Goal: Task Accomplishment & Management: Manage account settings

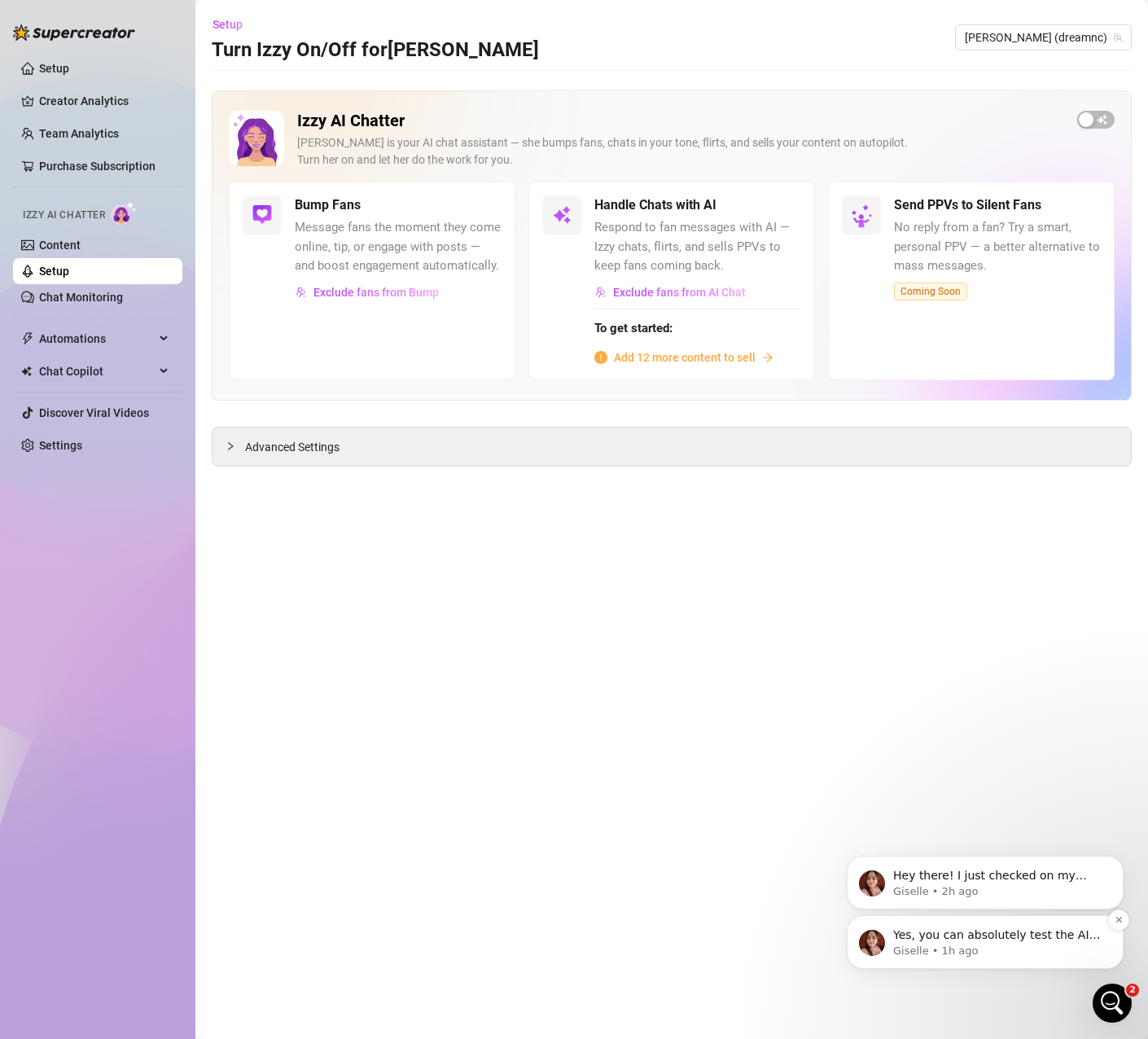
click at [1024, 936] on p "Yes, you can absolutely test the AI tools during the trial! If you’d like to us…" at bounding box center [998, 936] width 210 height 16
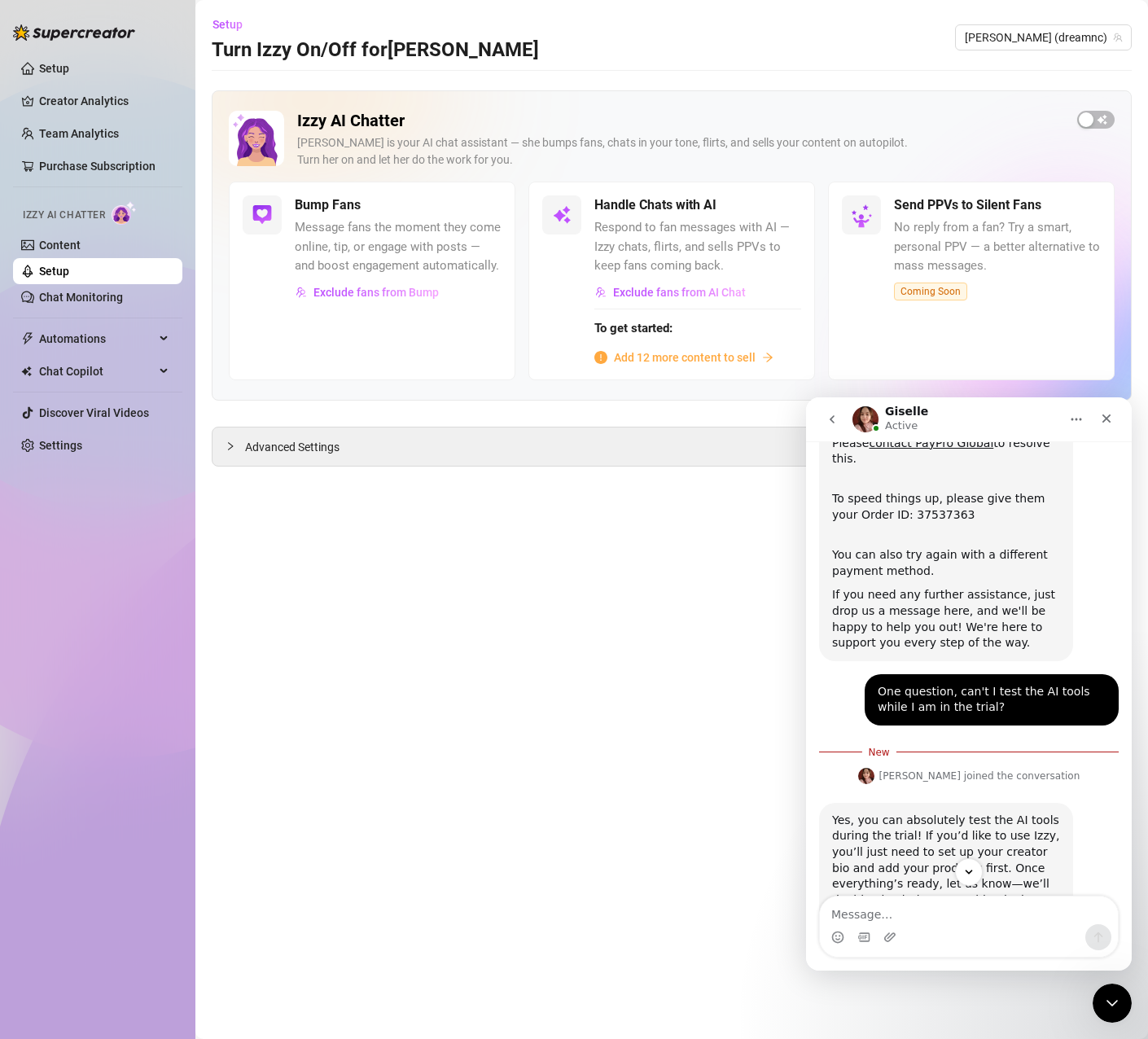
scroll to position [270, 0]
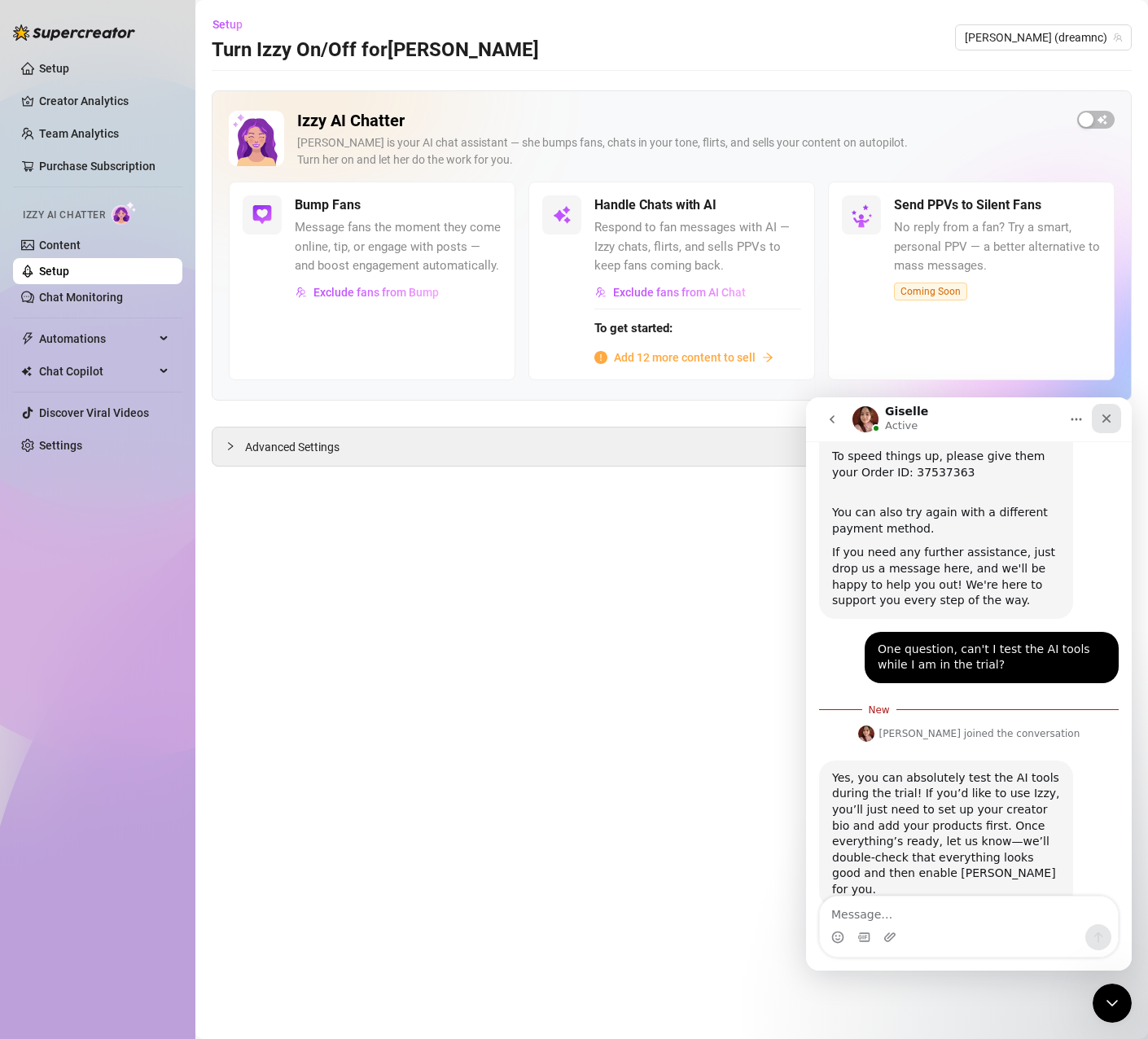
click at [1103, 419] on icon "Close" at bounding box center [1106, 418] width 13 height 13
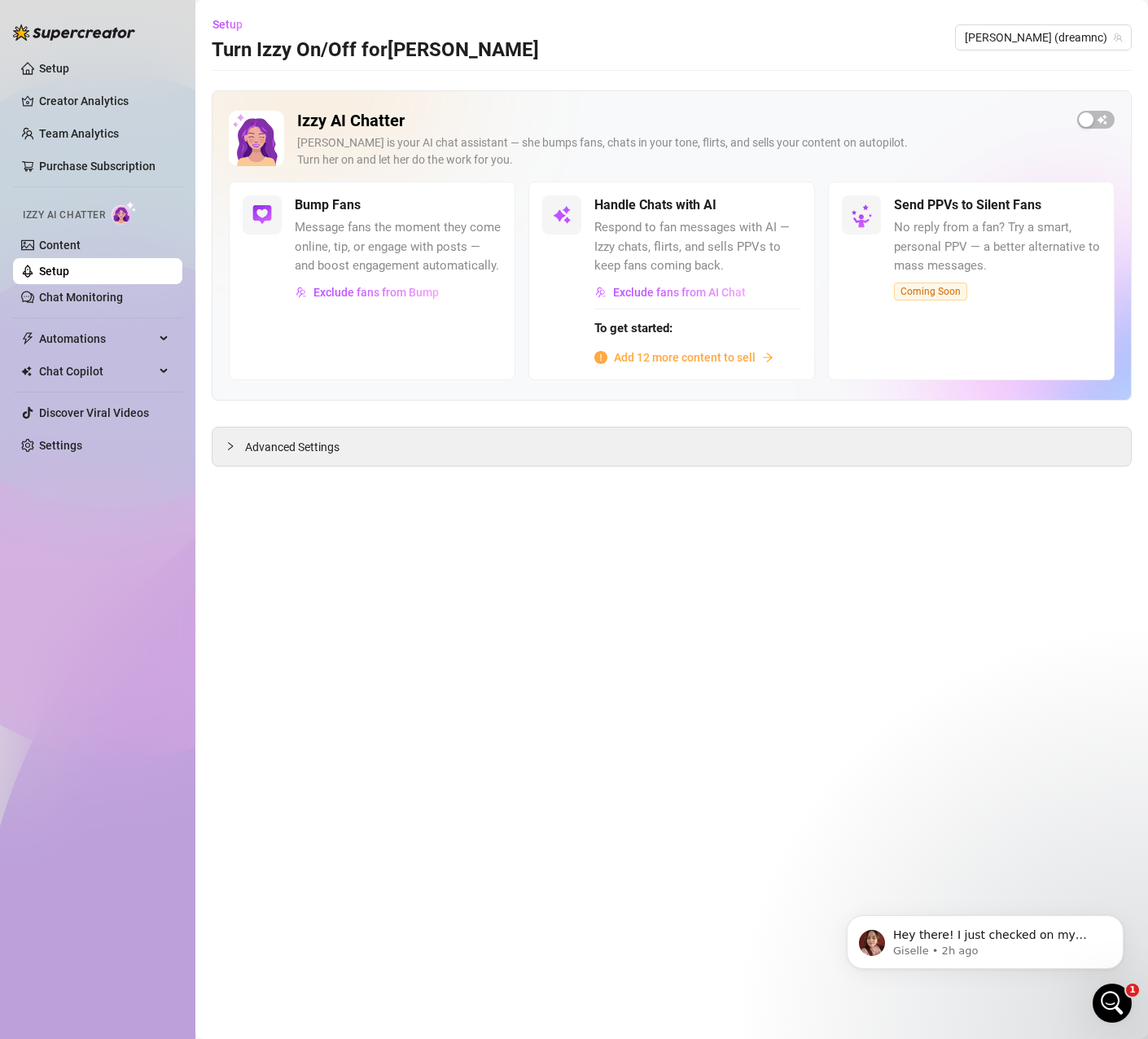
scroll to position [0, 0]
click at [232, 445] on icon "collapsed" at bounding box center [231, 445] width 5 height 8
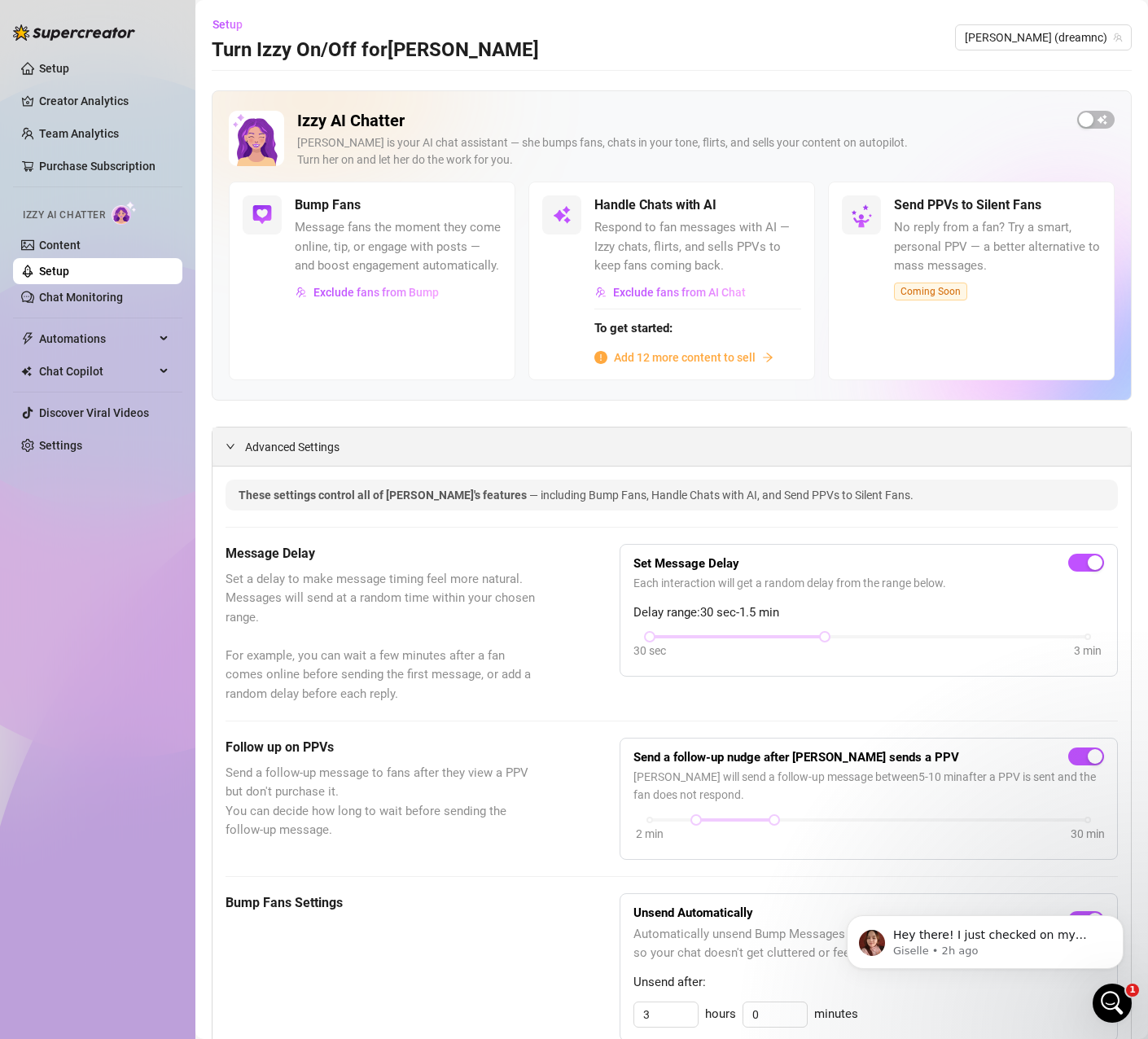
click at [246, 446] on span "Advanced Settings" at bounding box center [292, 447] width 95 height 18
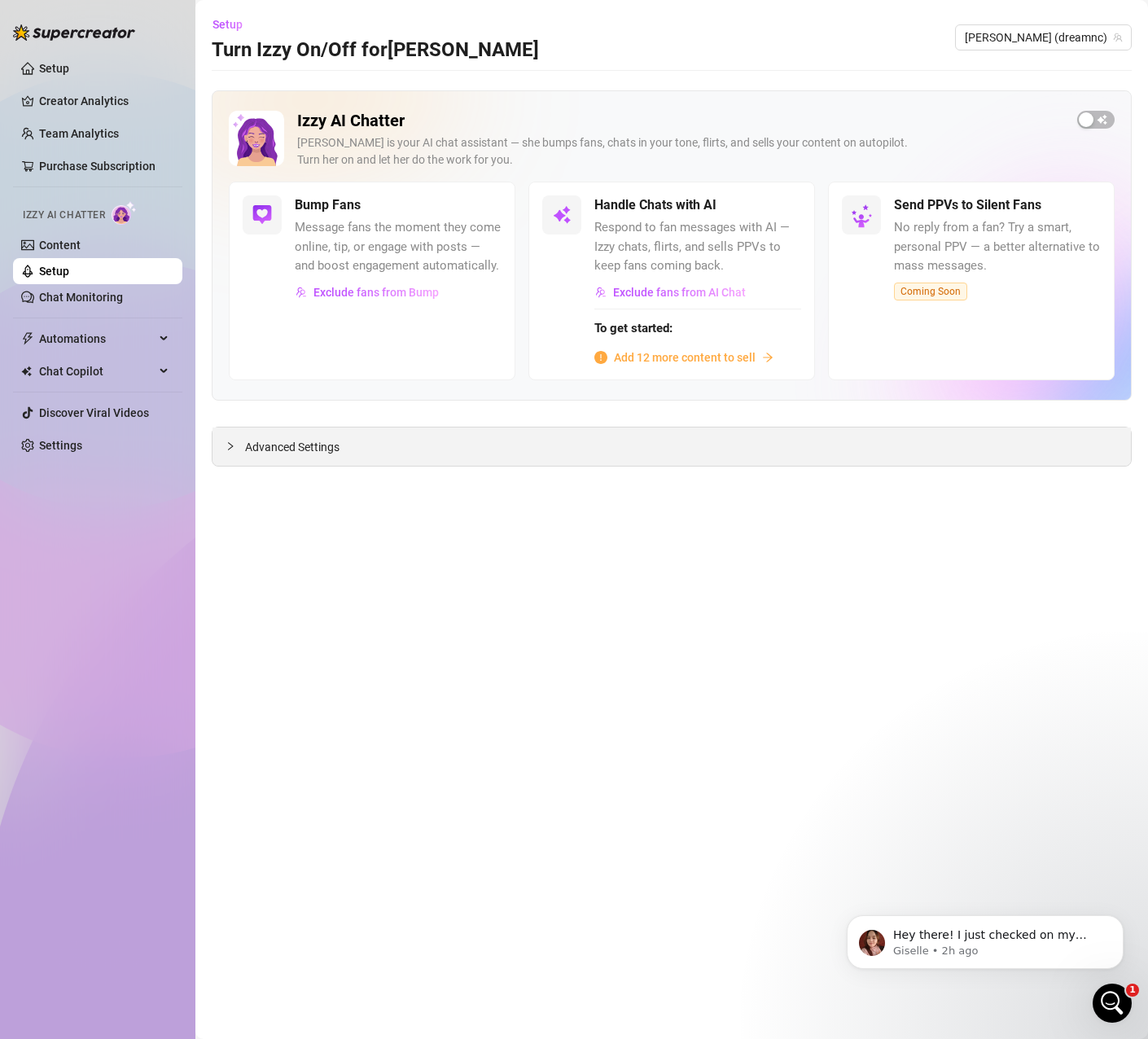
click at [246, 446] on span "Advanced Settings" at bounding box center [292, 447] width 95 height 18
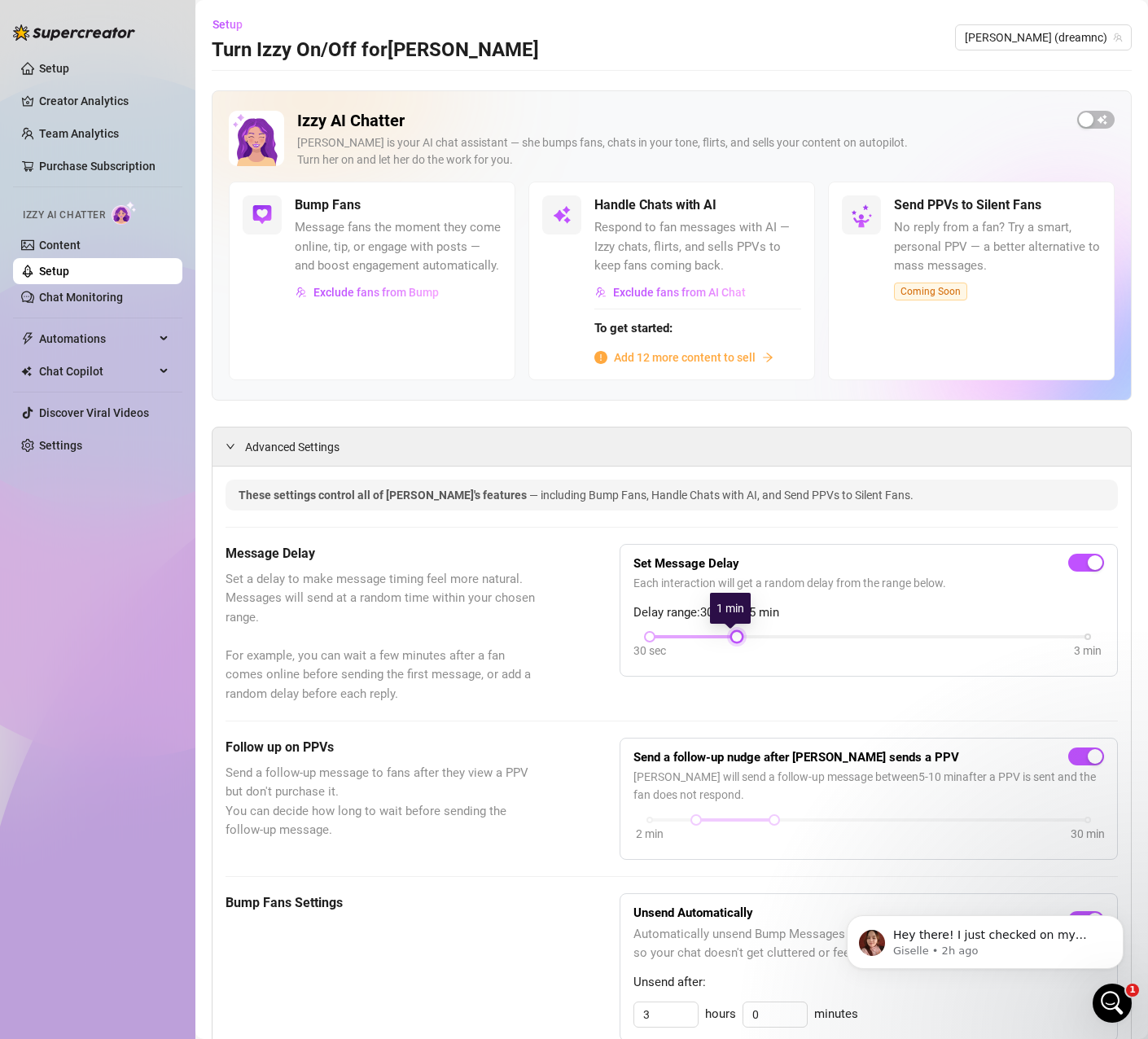
drag, startPoint x: 815, startPoint y: 636, endPoint x: 763, endPoint y: 636, distance: 52.0
click at [763, 636] on div "30 sec 3 min" at bounding box center [868, 635] width 438 height 7
drag, startPoint x: 646, startPoint y: 634, endPoint x: 655, endPoint y: 644, distance: 13.5
click at [655, 638] on div "30 sec 3 min" at bounding box center [868, 635] width 438 height 7
click at [1092, 118] on span "button" at bounding box center [1096, 120] width 37 height 18
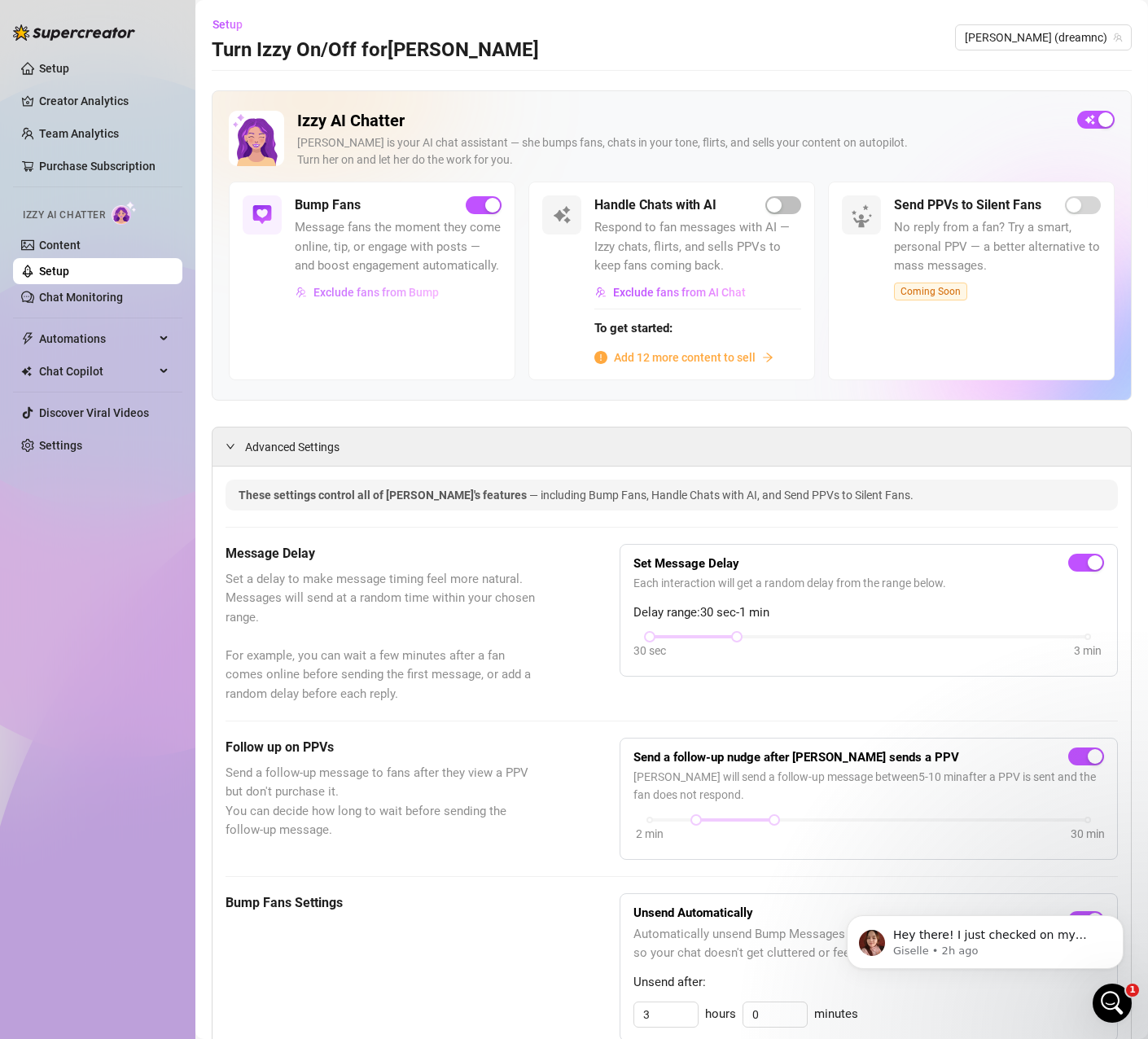
click at [345, 299] on span "Exclude fans from Bump" at bounding box center [376, 293] width 125 height 13
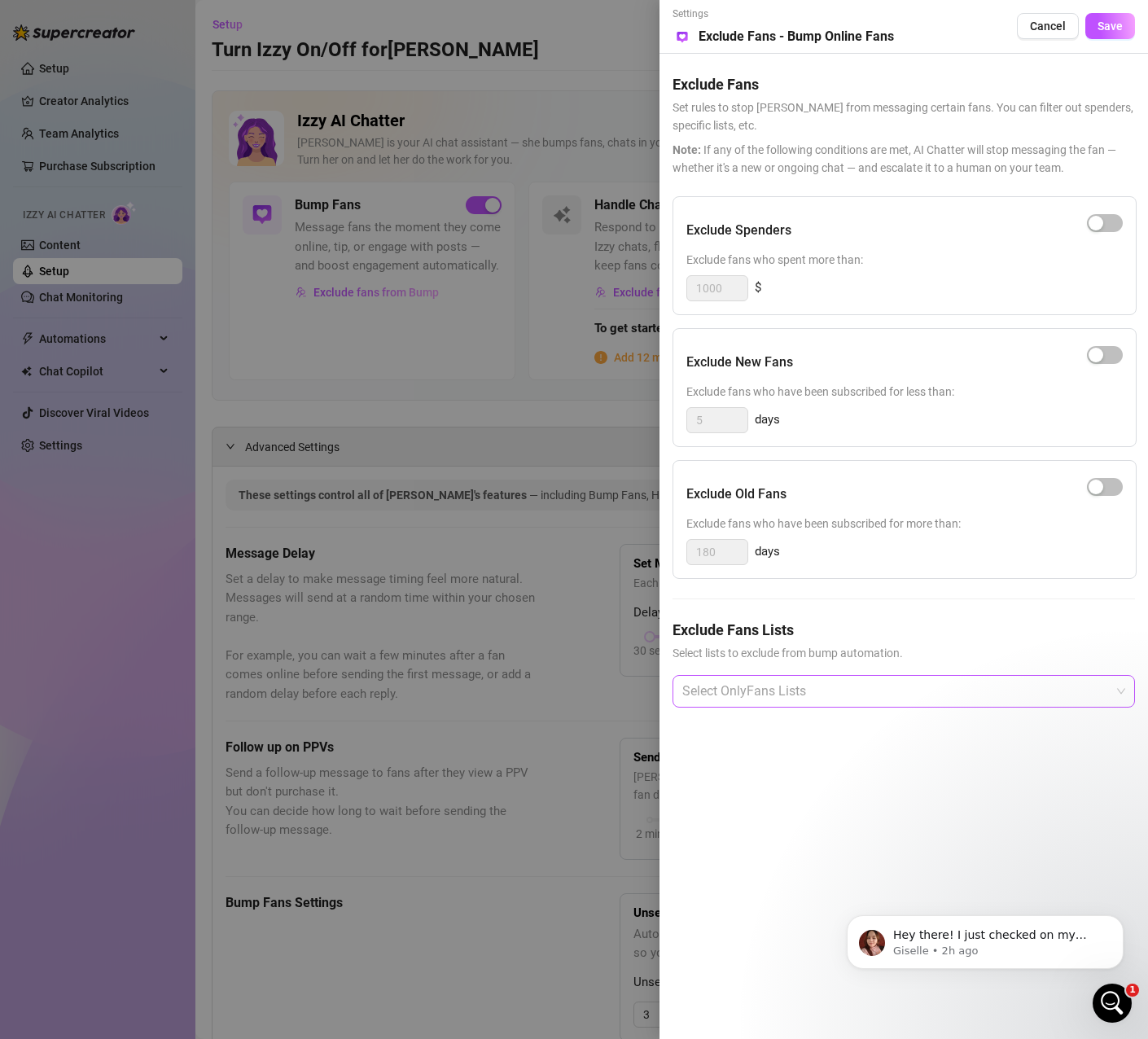
click at [798, 691] on div at bounding box center [895, 691] width 438 height 29
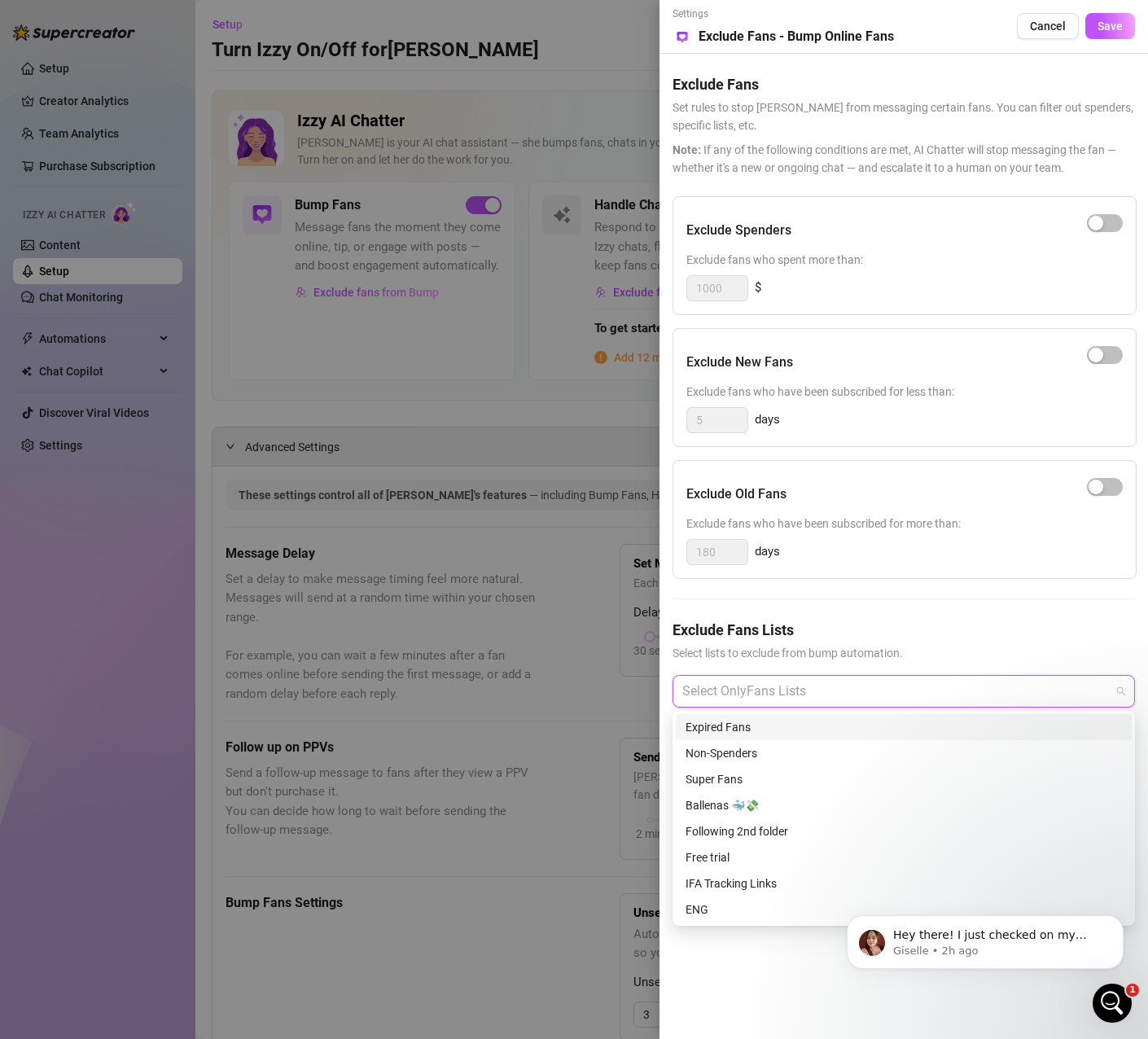
click at [926, 627] on h5 "Exclude Fans Lists" at bounding box center [903, 629] width 462 height 22
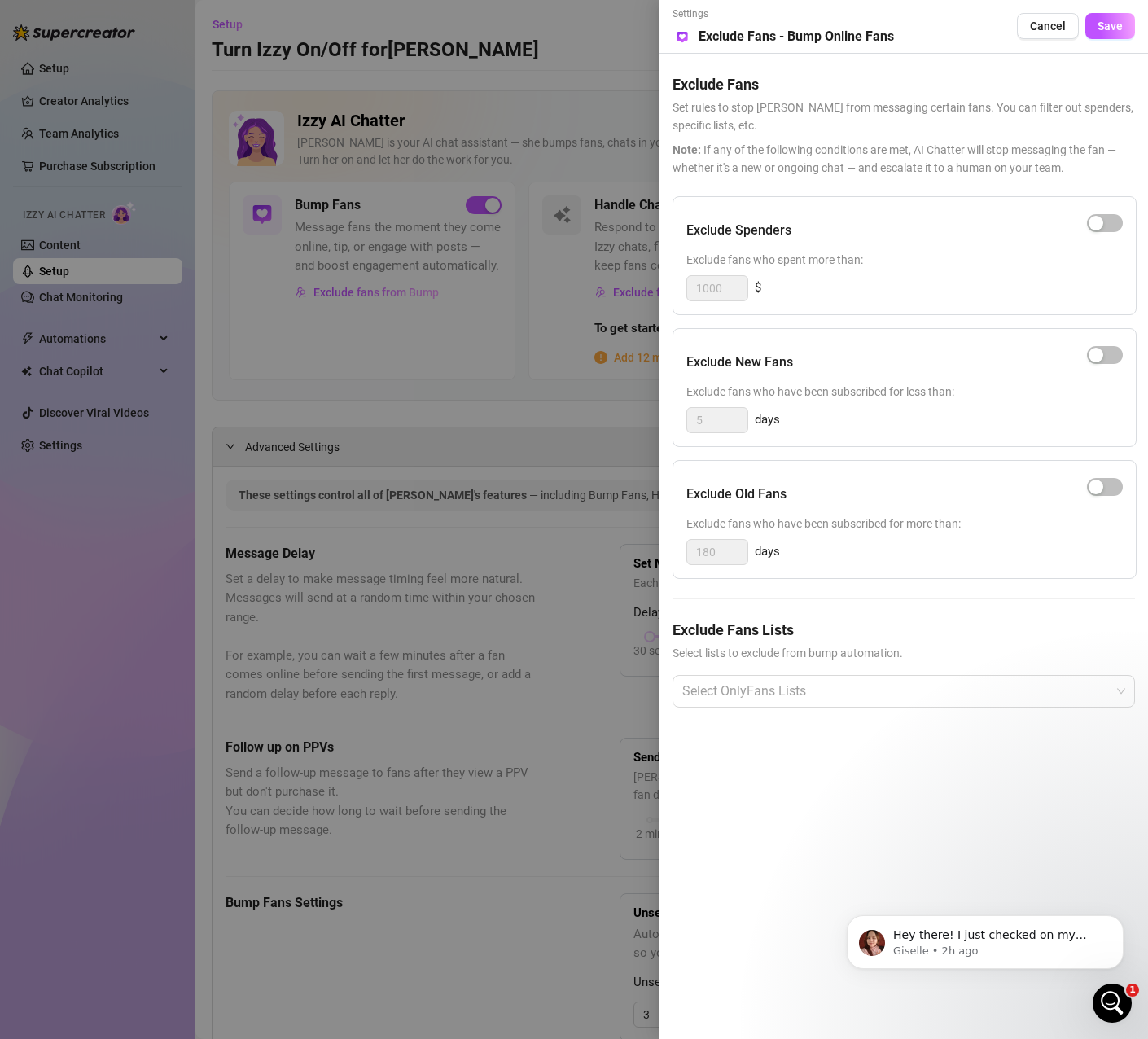
click at [564, 420] on div at bounding box center [574, 519] width 1148 height 1039
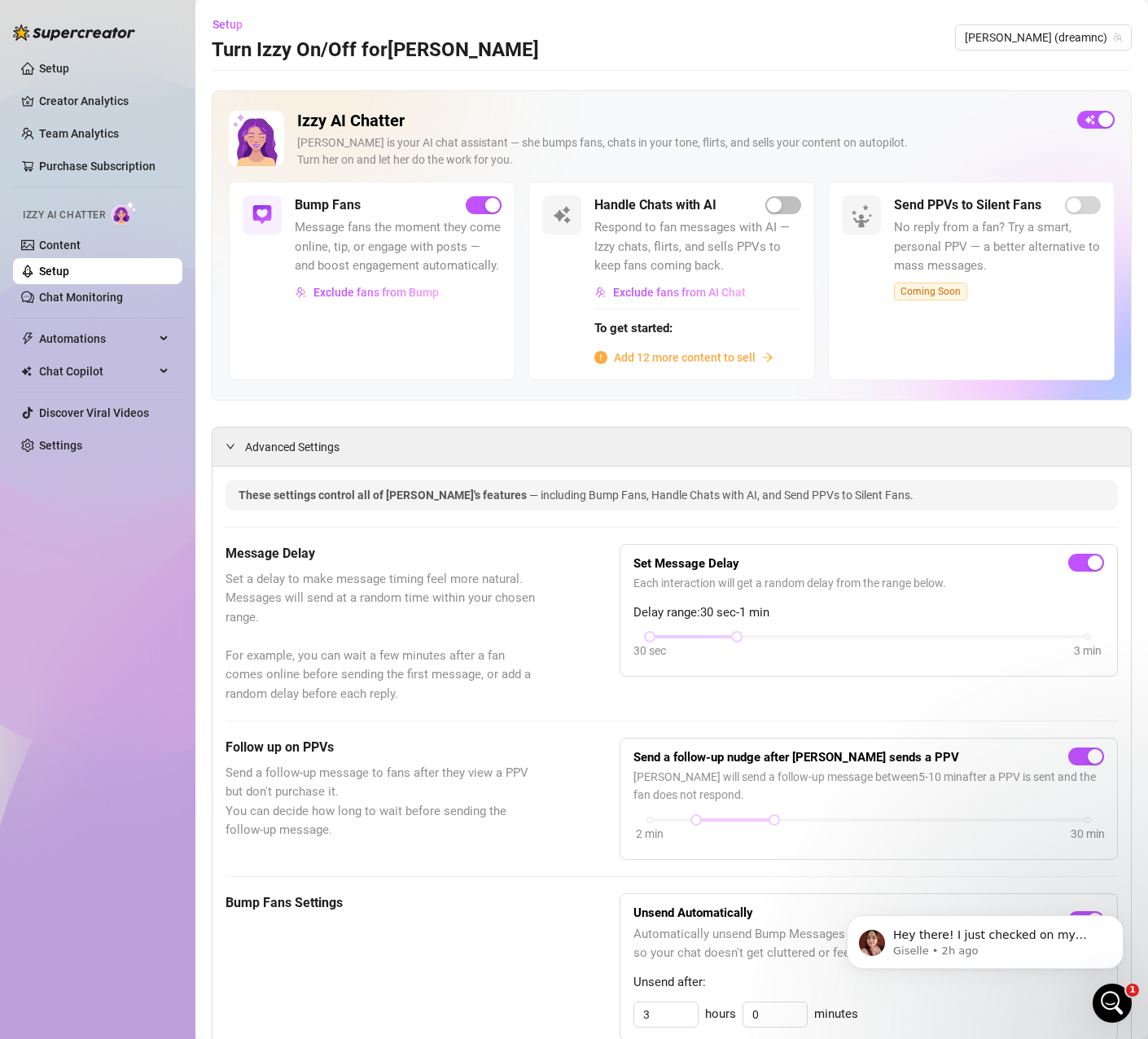
click at [471, 631] on span "Set a delay to make message timing feel more natural. Messages will send at a r…" at bounding box center [382, 636] width 313 height 134
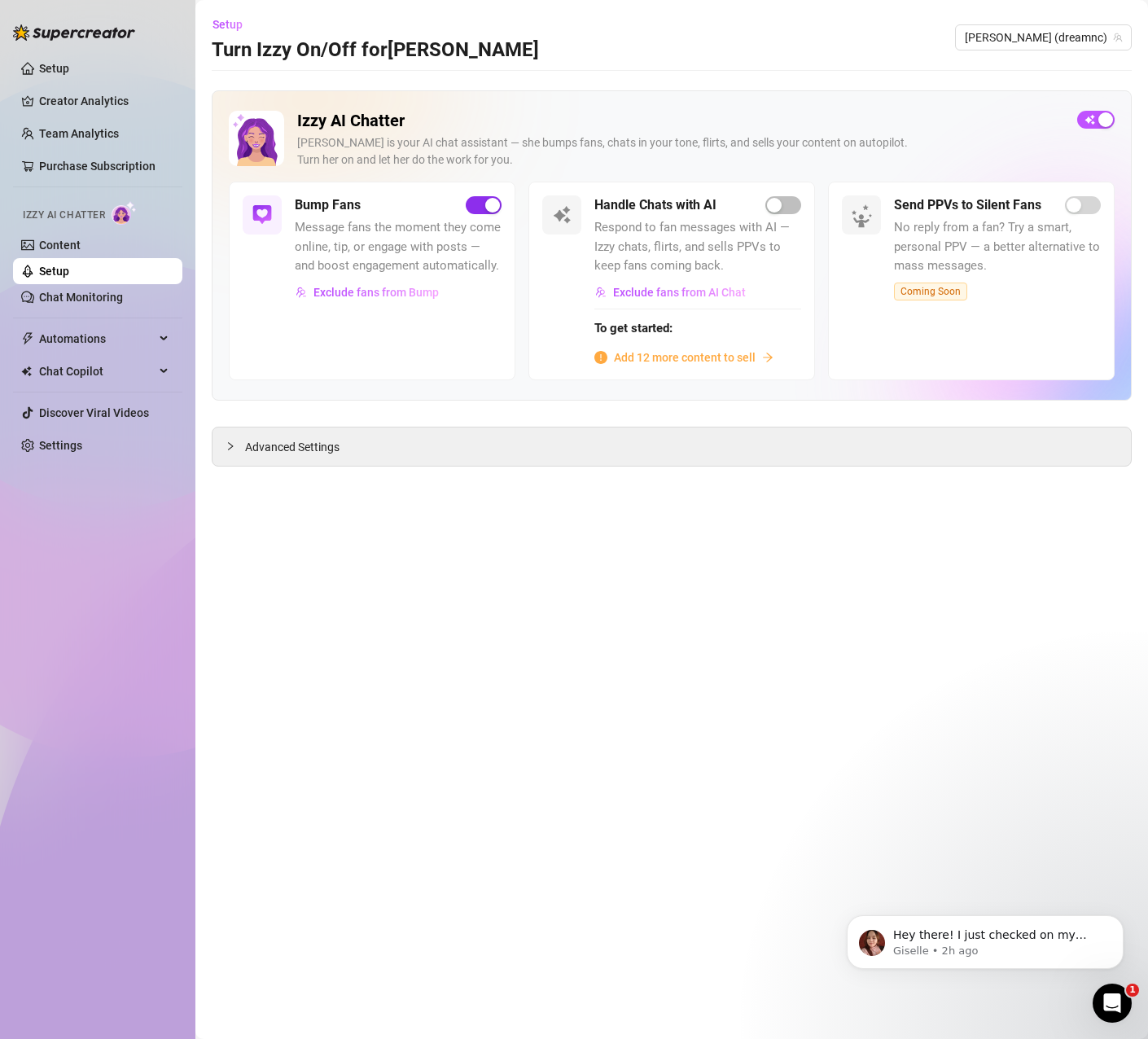
click at [485, 204] on div "button" at bounding box center [492, 205] width 15 height 15
